Goal: Information Seeking & Learning: Find specific fact

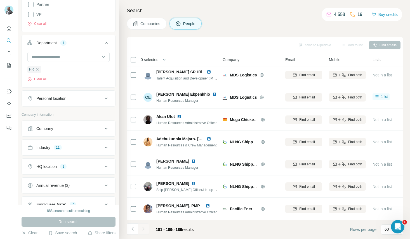
scroll to position [180, 0]
click at [38, 70] on icon "button" at bounding box center [37, 68] width 4 height 4
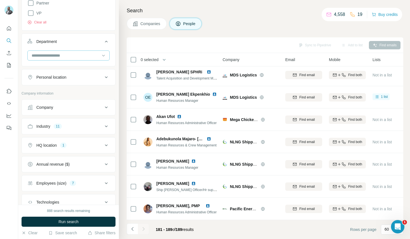
click at [60, 58] on input at bounding box center [65, 56] width 69 height 6
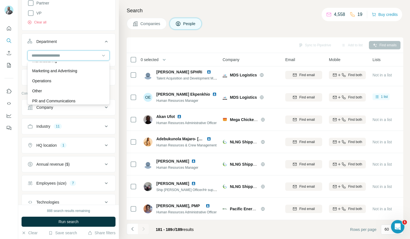
scroll to position [130, 0]
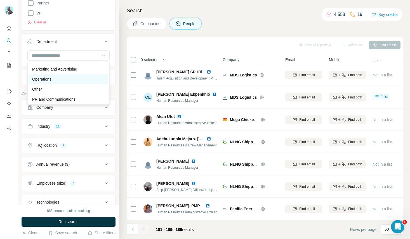
click at [57, 79] on div "Operations" at bounding box center [68, 80] width 73 height 6
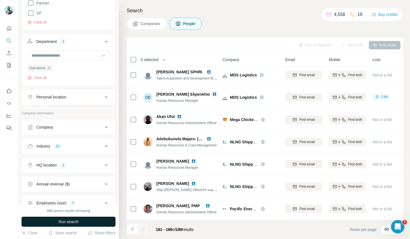
click at [67, 224] on span "Run search" at bounding box center [68, 222] width 20 height 6
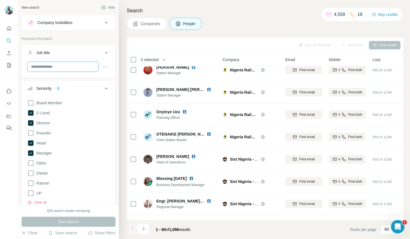
click at [68, 66] on input "text" at bounding box center [62, 67] width 71 height 10
type input "**********"
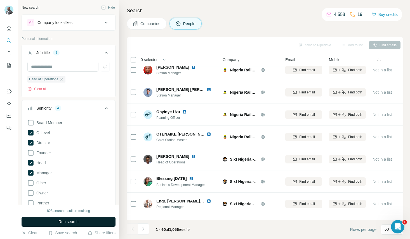
click at [72, 222] on span "Run search" at bounding box center [68, 222] width 20 height 6
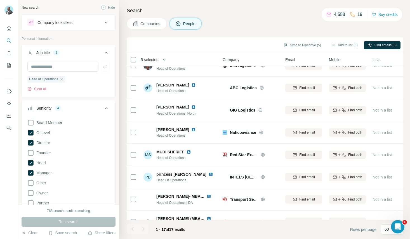
scroll to position [0, 1]
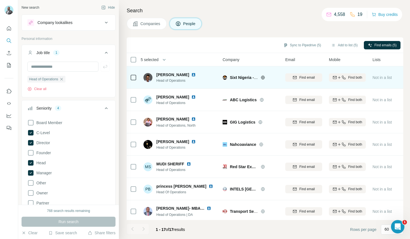
click at [196, 75] on img at bounding box center [193, 75] width 4 height 4
